Goal: Information Seeking & Learning: Learn about a topic

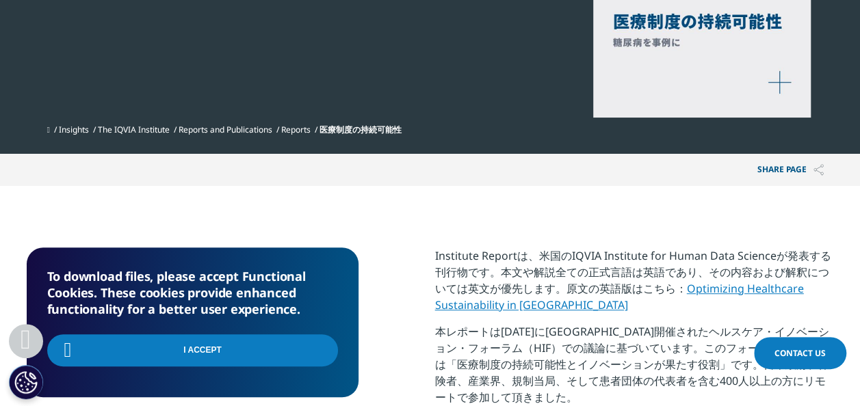
scroll to position [245, 807]
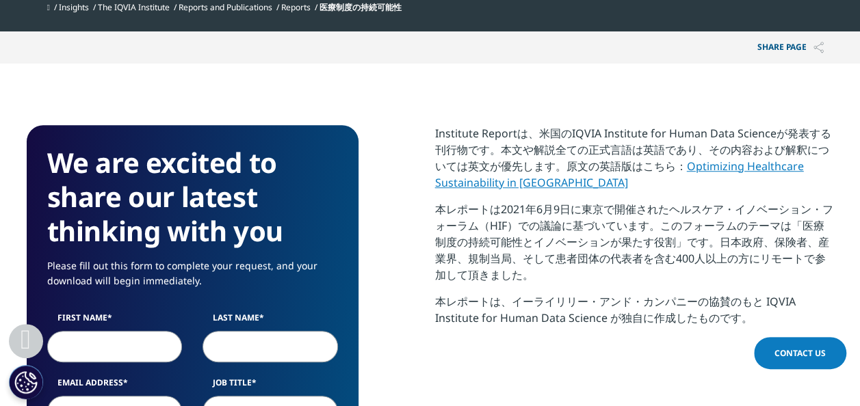
scroll to position [445, 0]
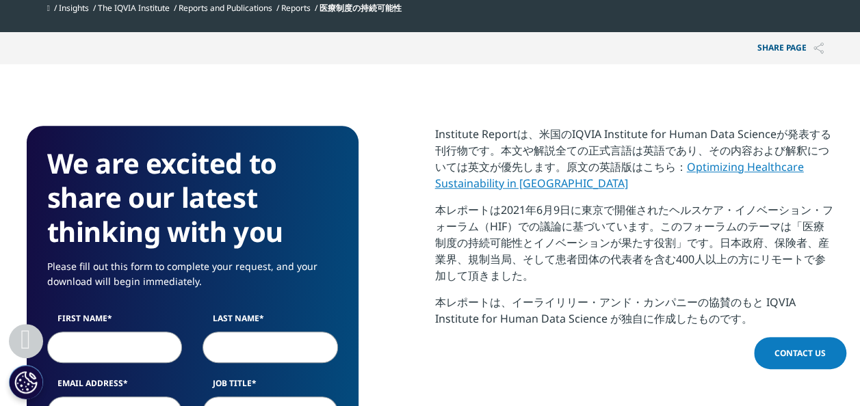
click at [698, 163] on link "Optimizing Healthcare Sustainability in Japan" at bounding box center [619, 174] width 369 height 31
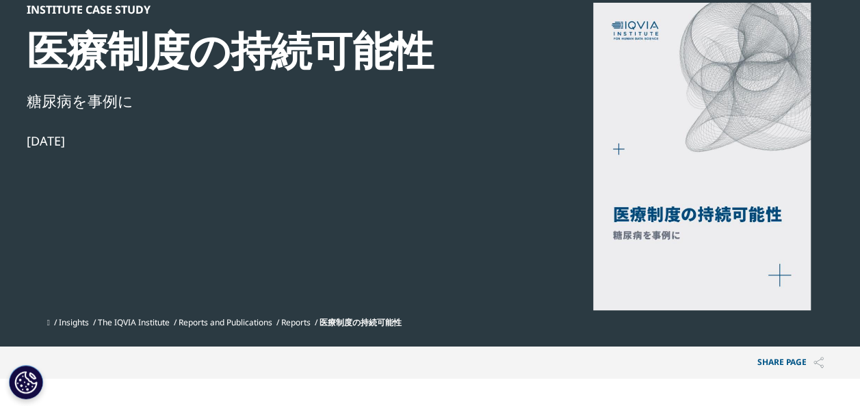
scroll to position [132, 0]
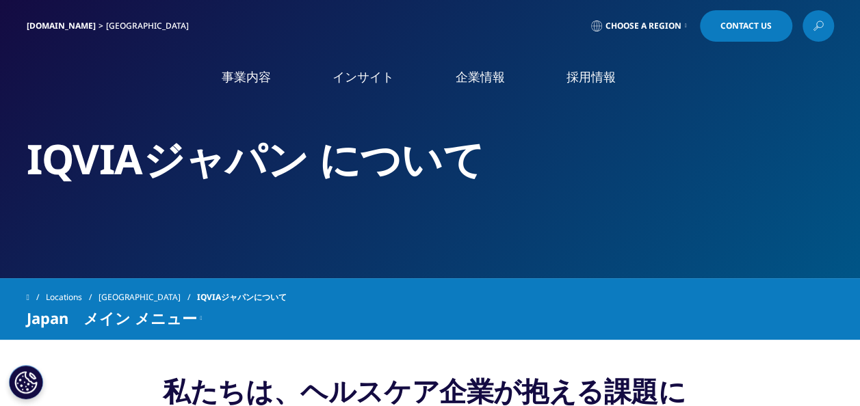
click at [263, 83] on link "事業内容" at bounding box center [246, 76] width 49 height 17
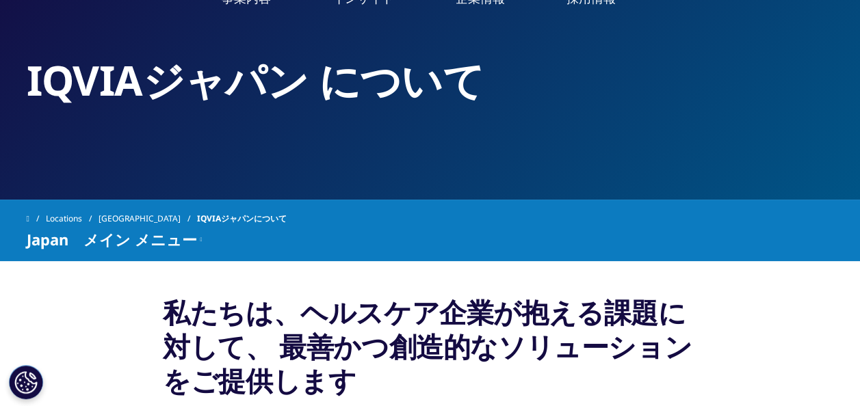
scroll to position [79, 0]
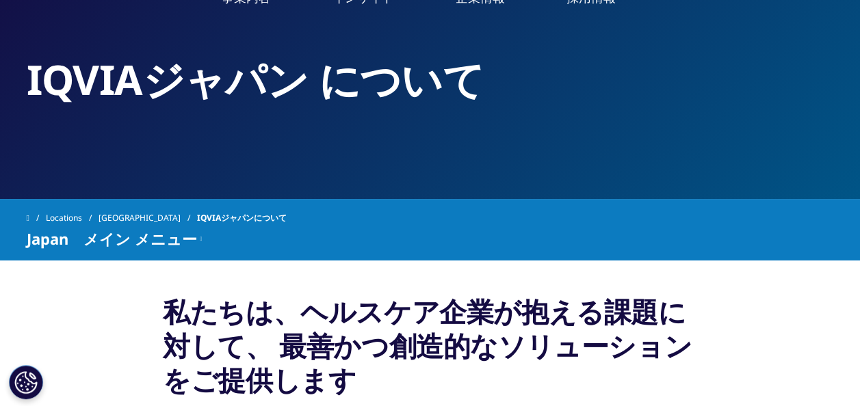
click at [324, 295] on link "概要" at bounding box center [361, 307] width 207 height 37
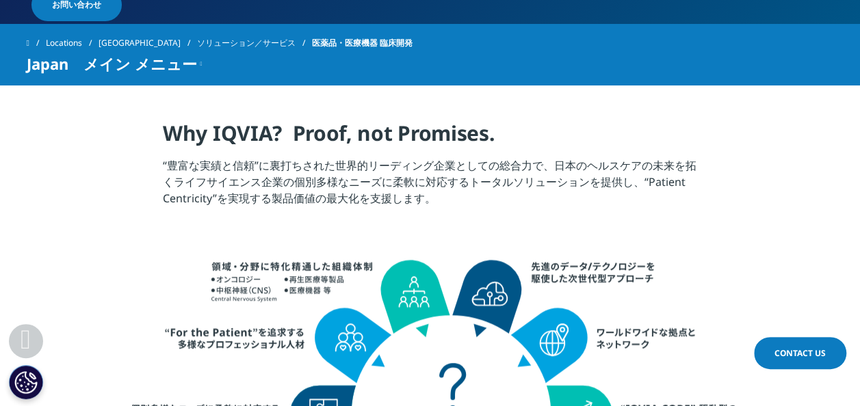
scroll to position [473, 0]
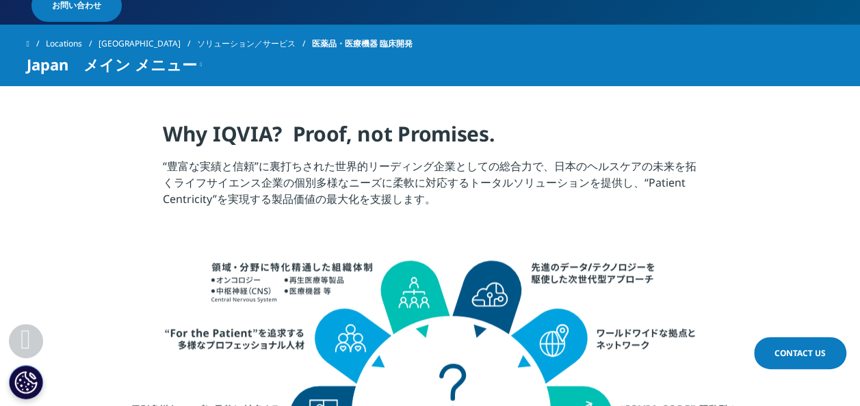
click at [161, 66] on span "Japan　メイン メニュー" at bounding box center [112, 64] width 170 height 16
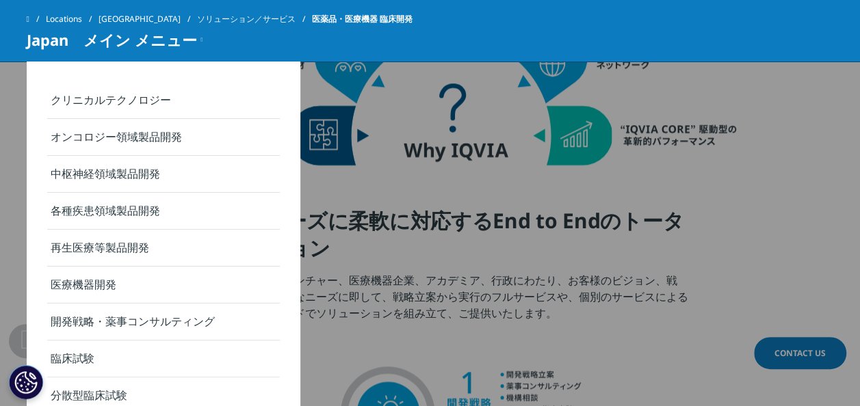
scroll to position [692, 0]
click at [107, 346] on link "臨床試験" at bounding box center [163, 359] width 233 height 37
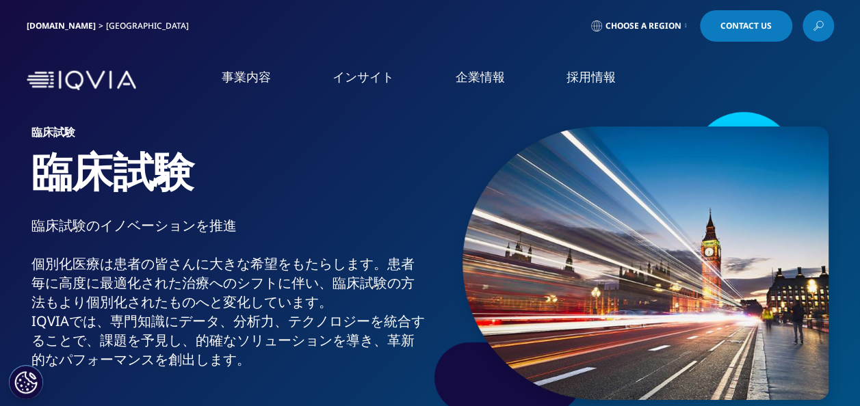
click at [254, 85] on link "事業内容" at bounding box center [246, 76] width 49 height 17
click at [104, 204] on link "IQVIA Connected Intelligence" at bounding box center [161, 199] width 280 height 15
click at [498, 78] on link "企業情報" at bounding box center [479, 76] width 49 height 17
click at [40, 173] on link "概要" at bounding box center [161, 173] width 280 height 16
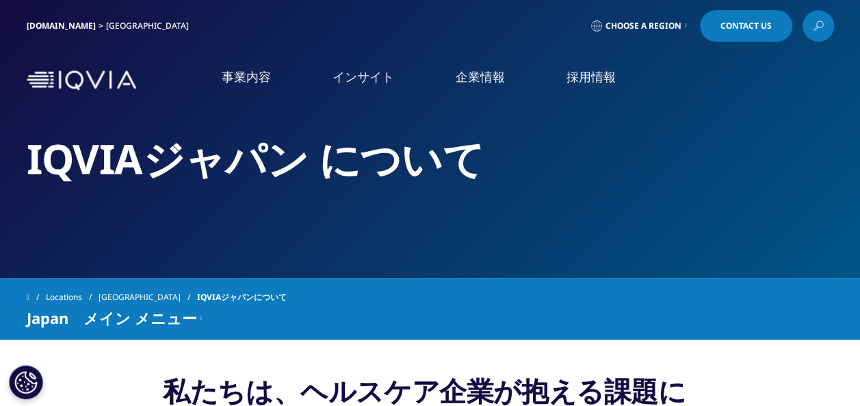
click at [81, 94] on div "事業内容 事業内容 医薬品・医療機器 臨床開発 Clinical Development in [GEOGRAPHIC_DATA] 市場データ" at bounding box center [430, 80] width 807 height 65
click at [488, 88] on li "企業情報 企業情報 概要 IQVIA Connected Intelligence アクセス 社会貢献活動 お知らせ 個人情報保護方針 品質・情報セキュリティ…" at bounding box center [480, 90] width 111 height 44
click at [227, 87] on li "事業内容 事業内容 医薬品・医療機器 臨床開発 Clinical Development in Japan 市場データ CSO事業" at bounding box center [246, 90] width 111 height 44
click at [80, 23] on div "[DOMAIN_NAME]" at bounding box center [66, 26] width 79 height 11
click at [40, 83] on img at bounding box center [81, 80] width 109 height 20
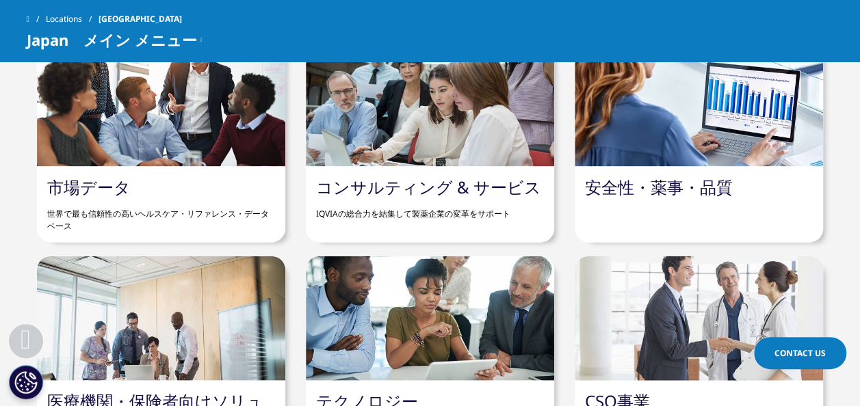
scroll to position [1130, 0]
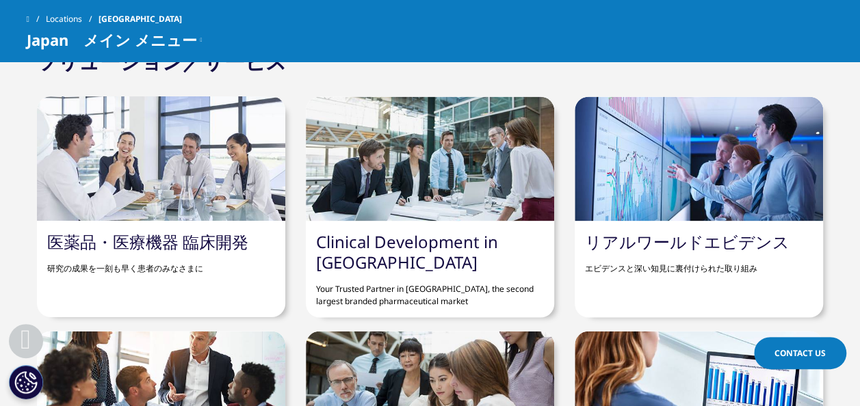
click at [450, 250] on link "Clinical Development in [GEOGRAPHIC_DATA]" at bounding box center [407, 251] width 182 height 43
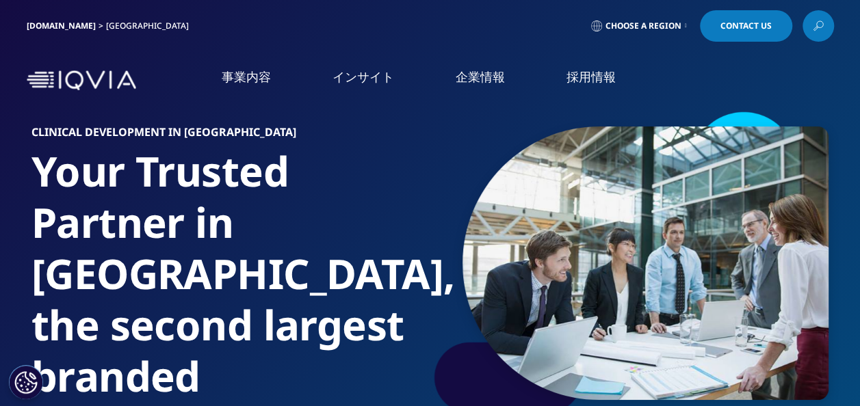
click at [46, 176] on link "概要" at bounding box center [161, 173] width 280 height 16
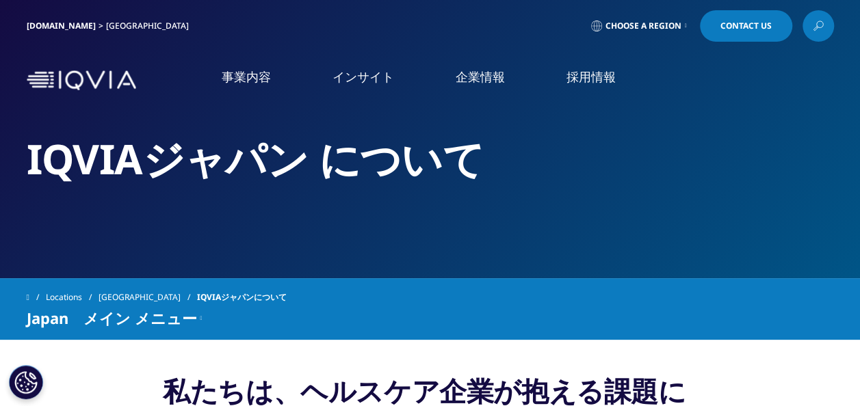
click at [343, 215] on link "イベント＆ウェビナー" at bounding box center [440, 210] width 280 height 16
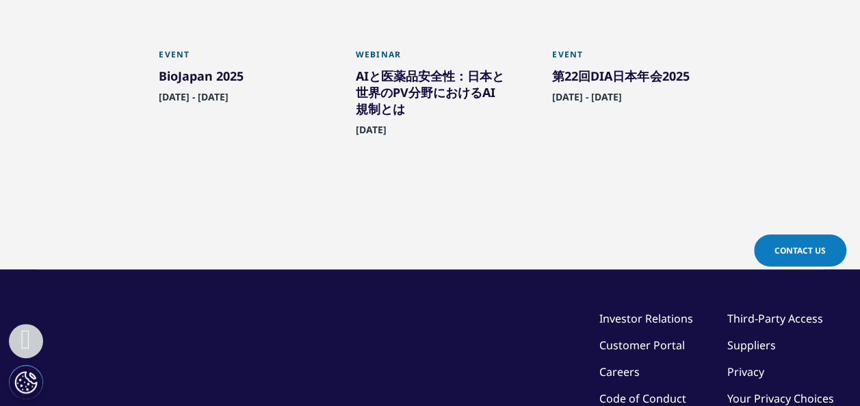
scroll to position [574, 0]
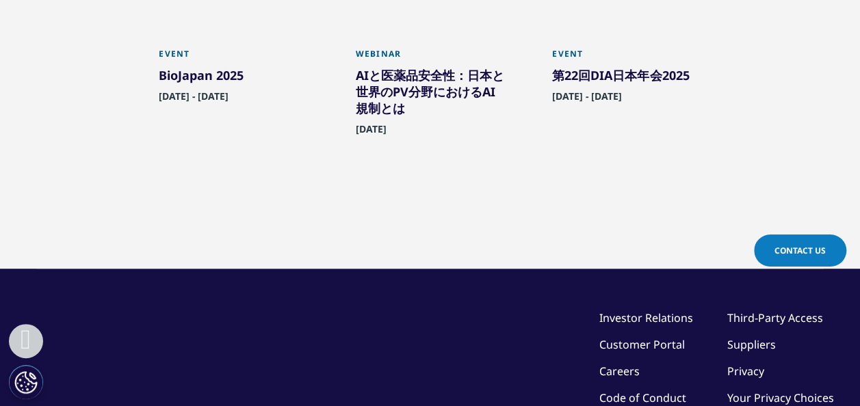
click at [436, 91] on div "AIと医薬品安全性：日本と世界のPV分野におけるAI規制とは" at bounding box center [430, 94] width 149 height 55
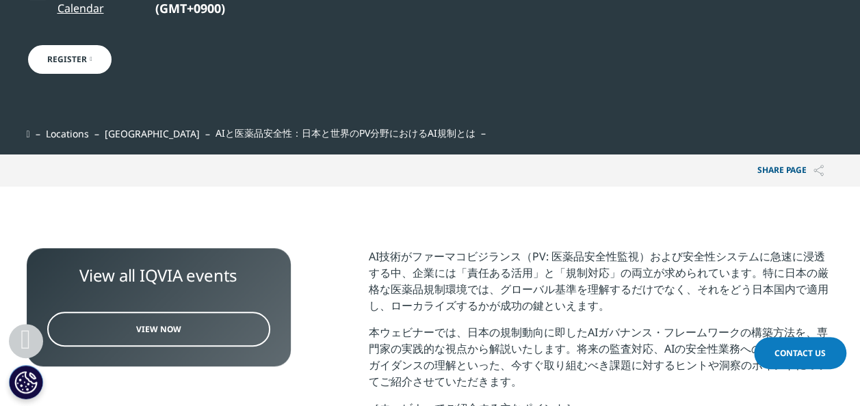
scroll to position [177, 0]
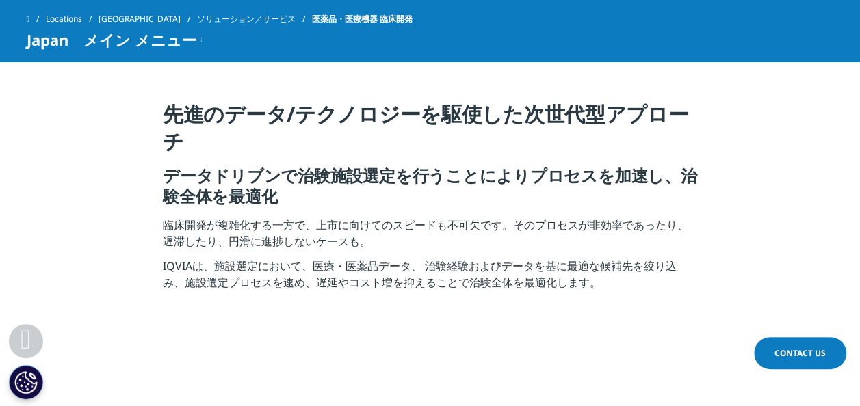
scroll to position [2340, 0]
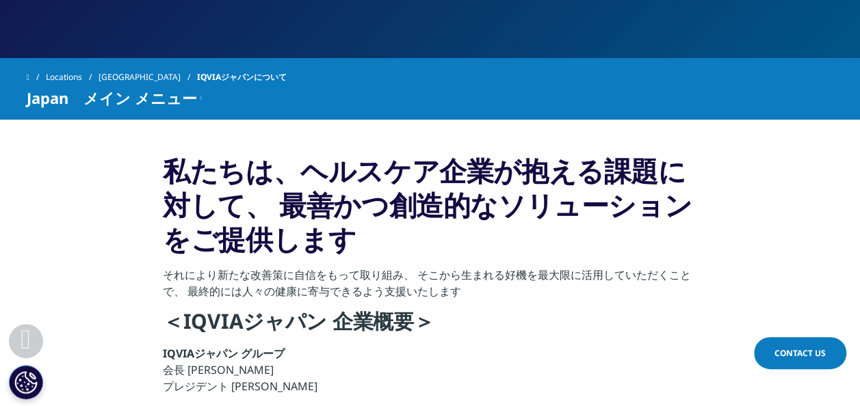
scroll to position [225, 0]
